Goal: Find specific page/section

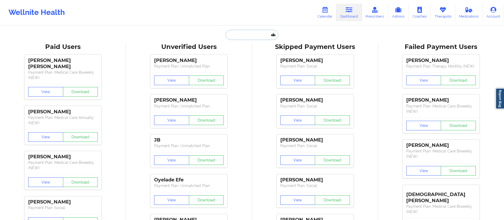
click at [239, 34] on input "text" at bounding box center [252, 35] width 53 height 10
click at [254, 36] on input "text" at bounding box center [252, 35] width 53 height 10
paste input "[EMAIL_ADDRESS][DOMAIN_NAME]"
type input "[EMAIL_ADDRESS][DOMAIN_NAME]"
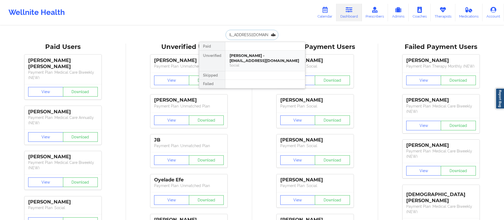
click at [250, 59] on div "[PERSON_NAME] - [EMAIL_ADDRESS][DOMAIN_NAME]" at bounding box center [265, 58] width 71 height 10
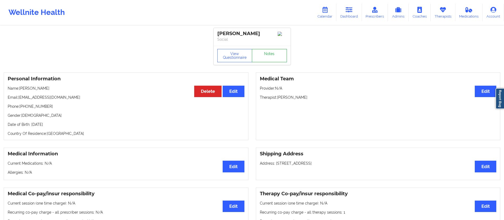
click at [265, 57] on link "Notes" at bounding box center [269, 55] width 35 height 13
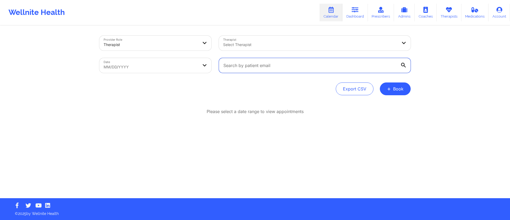
click at [270, 65] on input "text" at bounding box center [315, 65] width 192 height 15
paste input "nicolewoods3333@gmail.com"
type input "nicolewoods3333@gmail.com"
click at [139, 63] on body "Wellnite Health Calendar Dashboard Prescribers Admins Coaches Therapists Medica…" at bounding box center [255, 110] width 510 height 220
select select "2025-8"
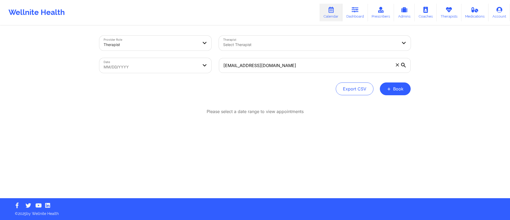
select select "2025-9"
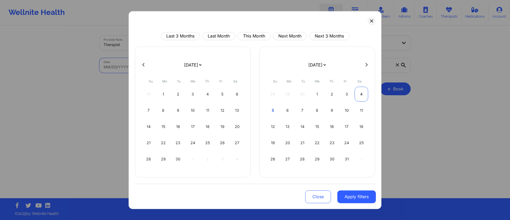
click at [360, 95] on div "4" at bounding box center [362, 93] width 14 height 15
select select "2025-9"
select select "2025-10"
select select "2025-9"
select select "2025-10"
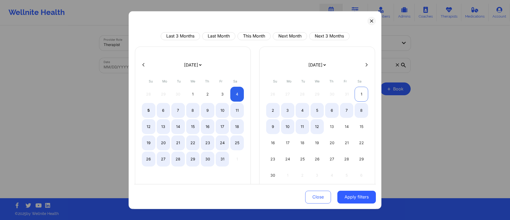
select select "2025-9"
select select "2025-10"
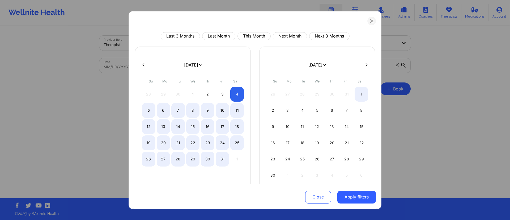
select select "2025-9"
select select "2025-10"
select select "2025-9"
select select "2025-10"
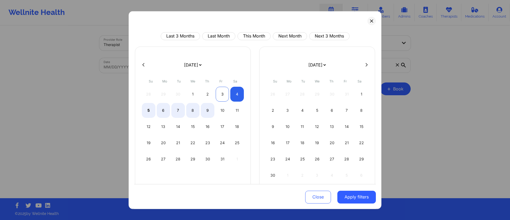
select select "2025-9"
select select "2025-10"
select select "2025-9"
select select "2025-10"
click at [235, 95] on div "4" at bounding box center [237, 93] width 14 height 15
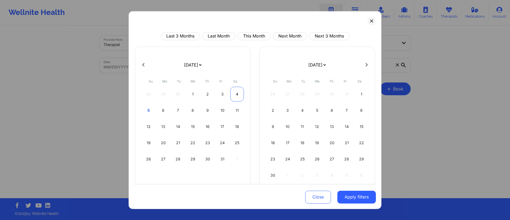
select select "2025-9"
select select "2025-10"
click at [349, 195] on button "Apply filters" at bounding box center [357, 197] width 39 height 13
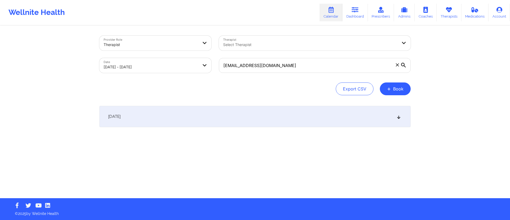
click at [321, 119] on div "October 4, 2025" at bounding box center [254, 116] width 311 height 21
click at [319, 120] on div "October 4, 2025" at bounding box center [254, 116] width 311 height 21
select select "2025-9"
select select "2025-10"
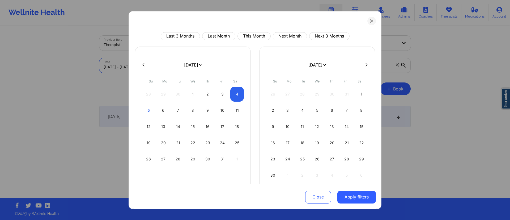
click at [164, 68] on body "Wellnite Health Calendar Dashboard Prescribers Admins Coaches Therapists Medica…" at bounding box center [255, 110] width 510 height 220
click at [248, 35] on button "This Month" at bounding box center [254, 36] width 33 height 8
select select "2025-9"
select select "2025-10"
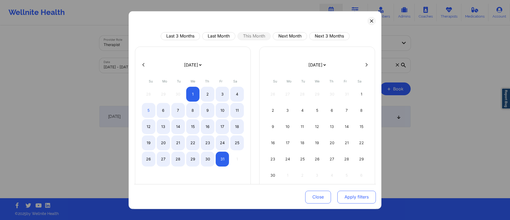
click at [356, 196] on button "Apply filters" at bounding box center [357, 197] width 39 height 13
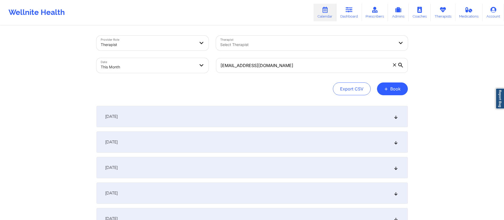
click at [174, 164] on div "October 3, 2025" at bounding box center [251, 167] width 311 height 21
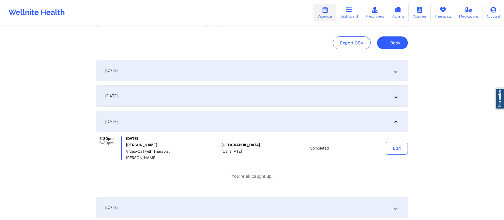
scroll to position [46, 0]
